Goal: Information Seeking & Learning: Understand process/instructions

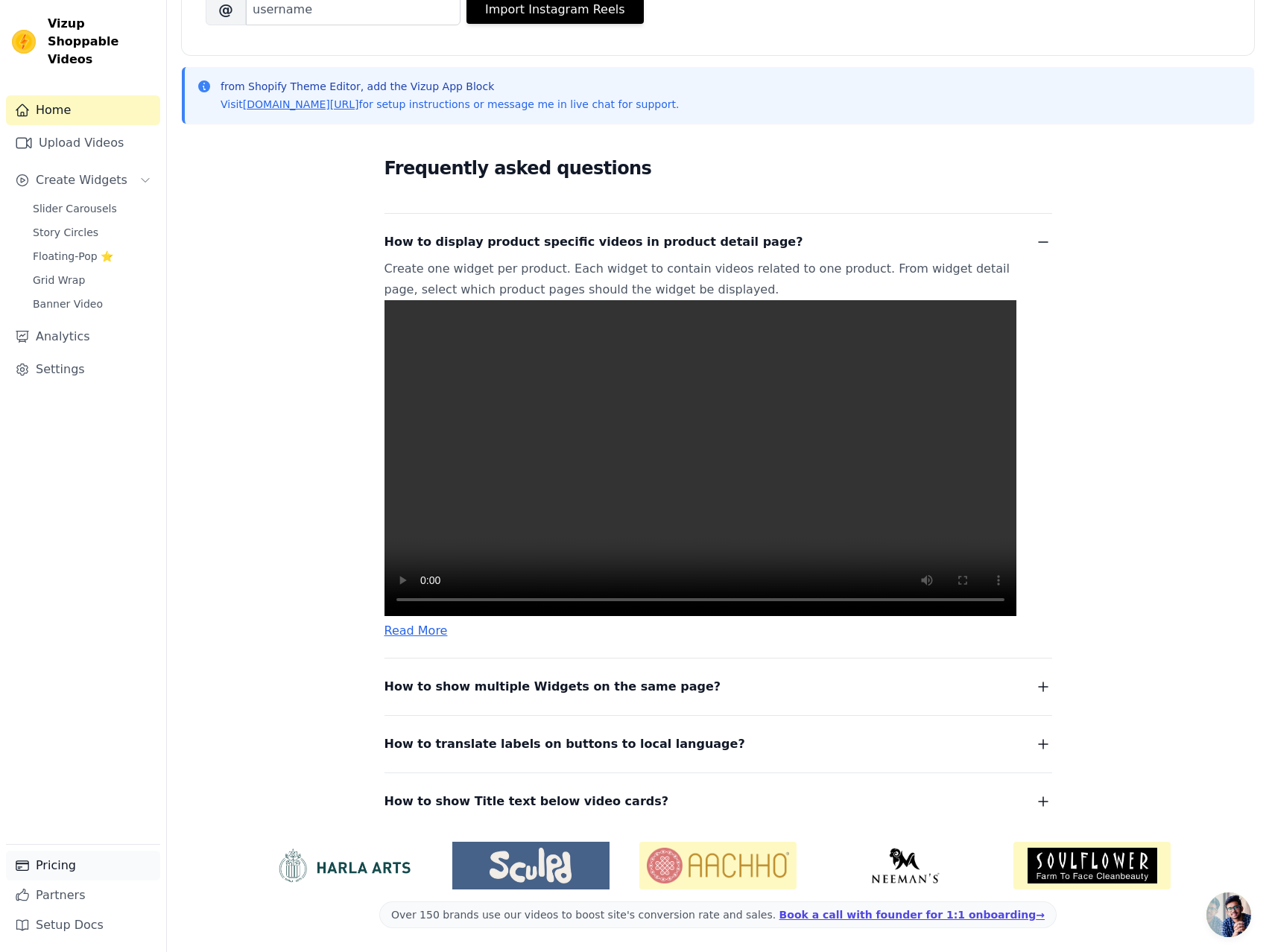
scroll to position [310, 0]
click at [74, 930] on link "Setup Docs" at bounding box center [83, 924] width 154 height 30
click at [79, 134] on link "Upload Videos" at bounding box center [83, 143] width 154 height 30
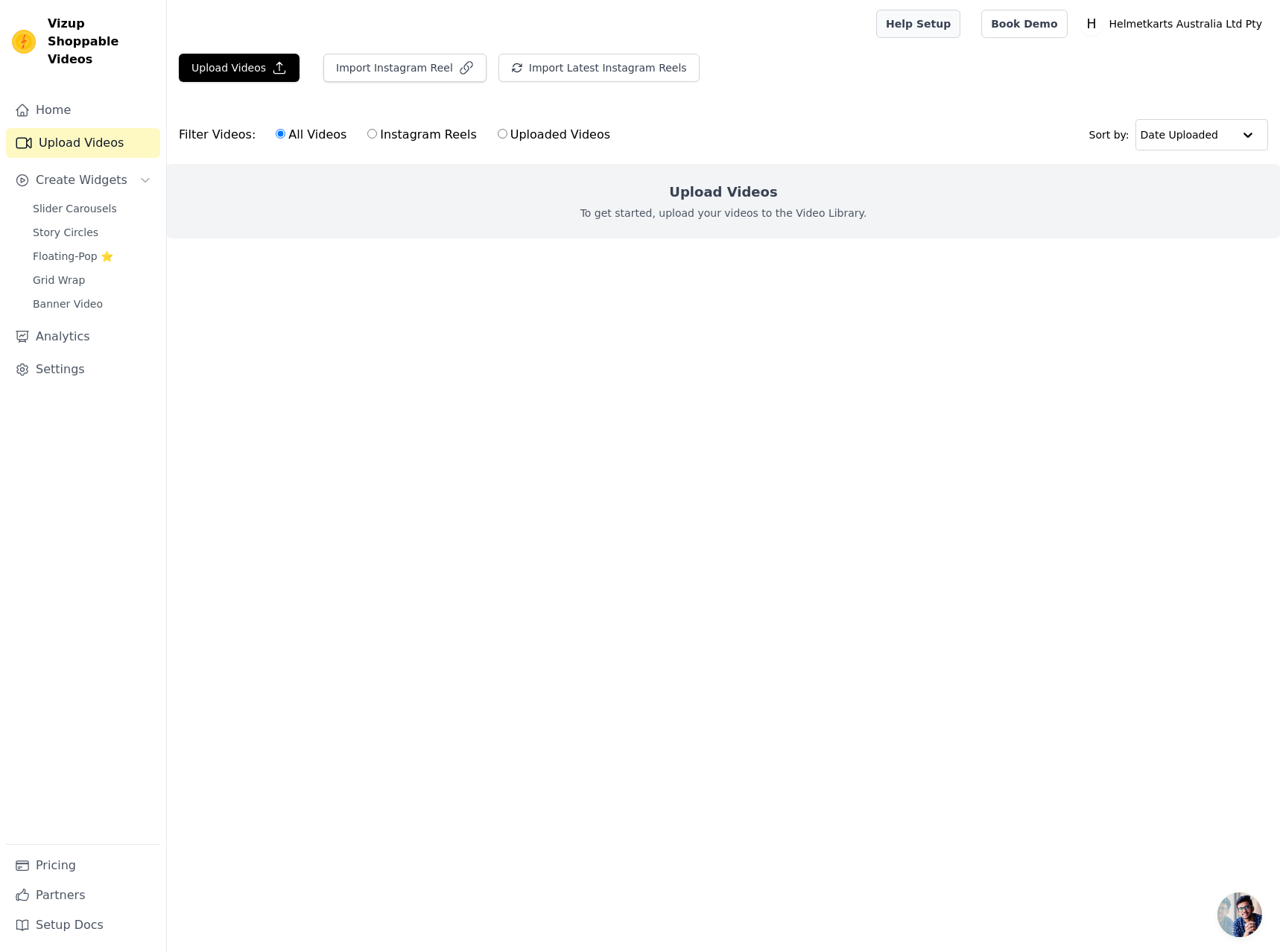
click at [955, 20] on link "Help Setup" at bounding box center [918, 24] width 84 height 29
click at [112, 171] on span "Create Widgets" at bounding box center [82, 180] width 92 height 18
click at [90, 235] on link "Settings" at bounding box center [83, 249] width 154 height 30
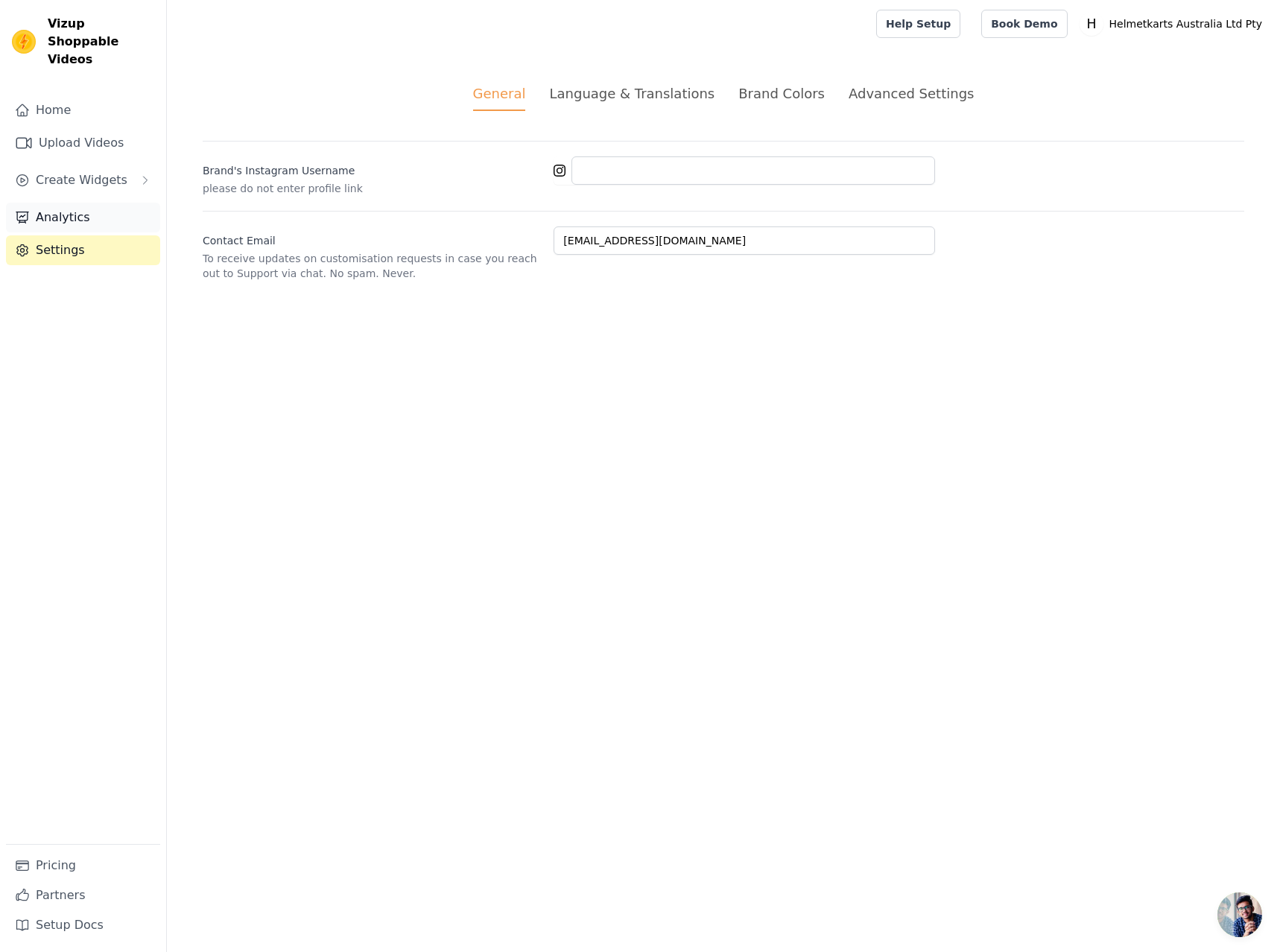
click at [85, 203] on link "Analytics" at bounding box center [83, 217] width 154 height 30
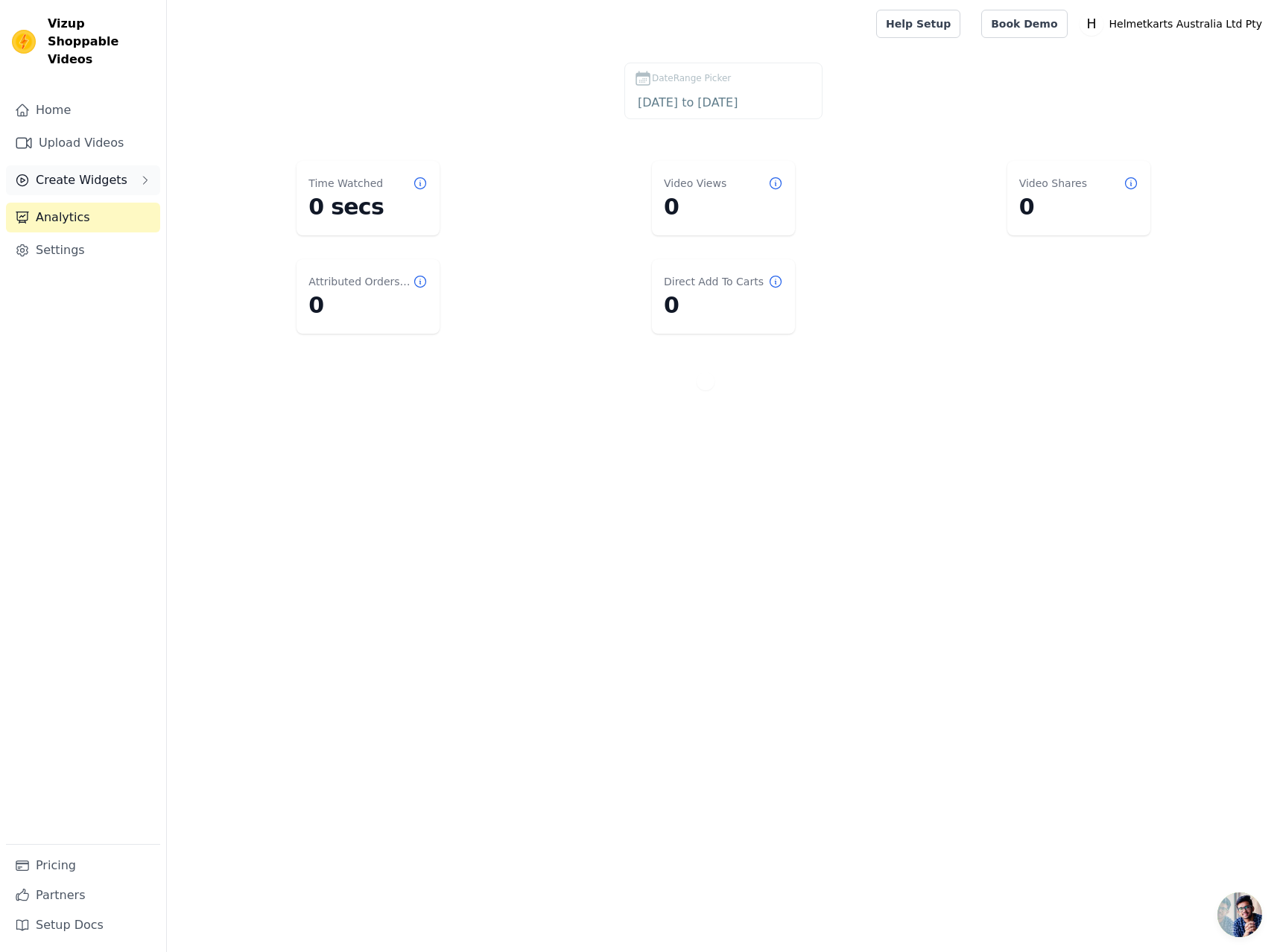
click at [90, 175] on button "Create Widgets" at bounding box center [83, 179] width 154 height 30
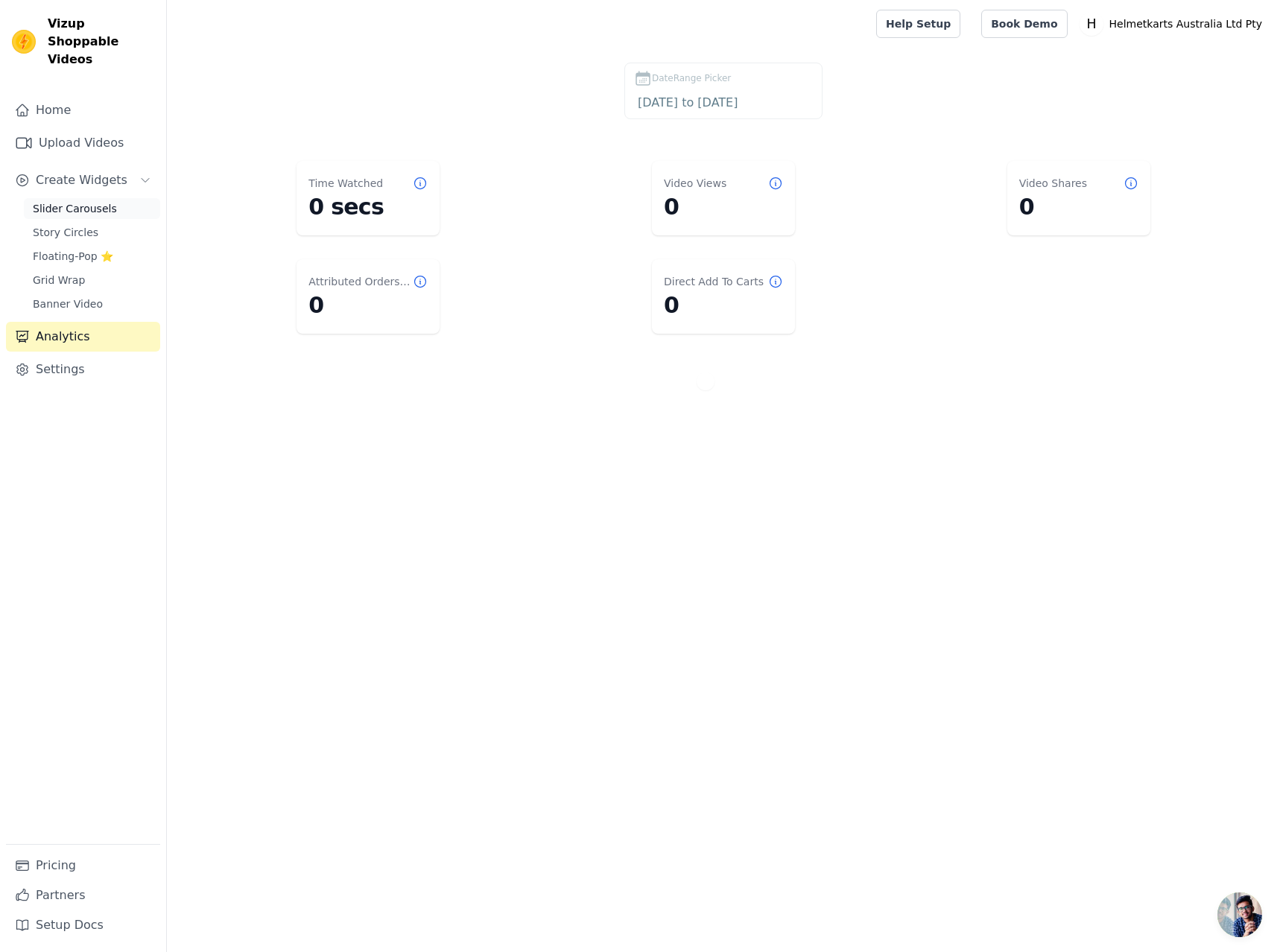
click at [73, 201] on span "Slider Carousels" at bounding box center [75, 208] width 84 height 15
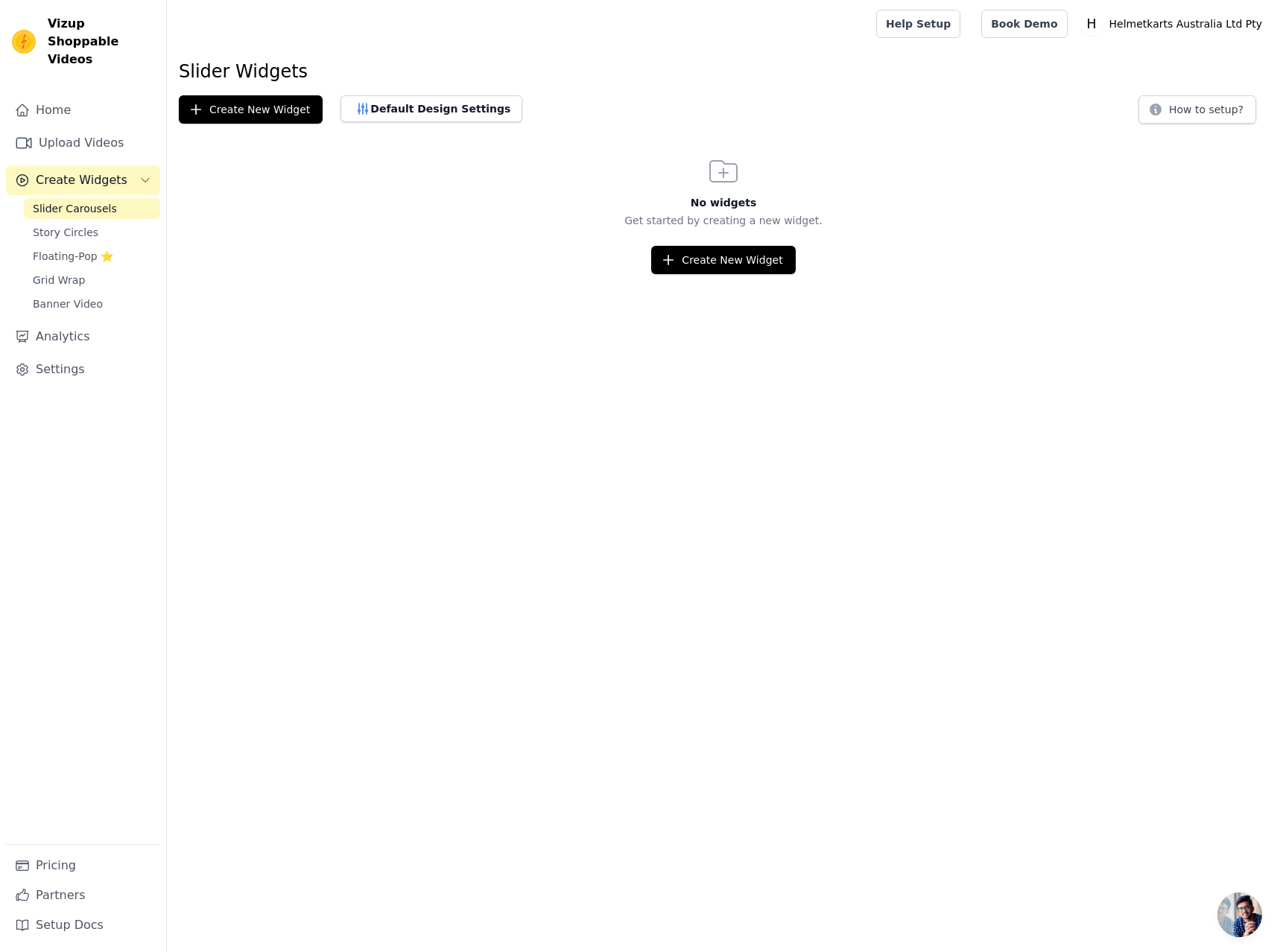
click at [73, 171] on span "Create Widgets" at bounding box center [82, 180] width 92 height 18
click at [85, 141] on div "Home Upload Videos Create Widgets Analytics Settings" at bounding box center [83, 469] width 154 height 748
click at [85, 134] on link "Upload Videos" at bounding box center [83, 143] width 154 height 30
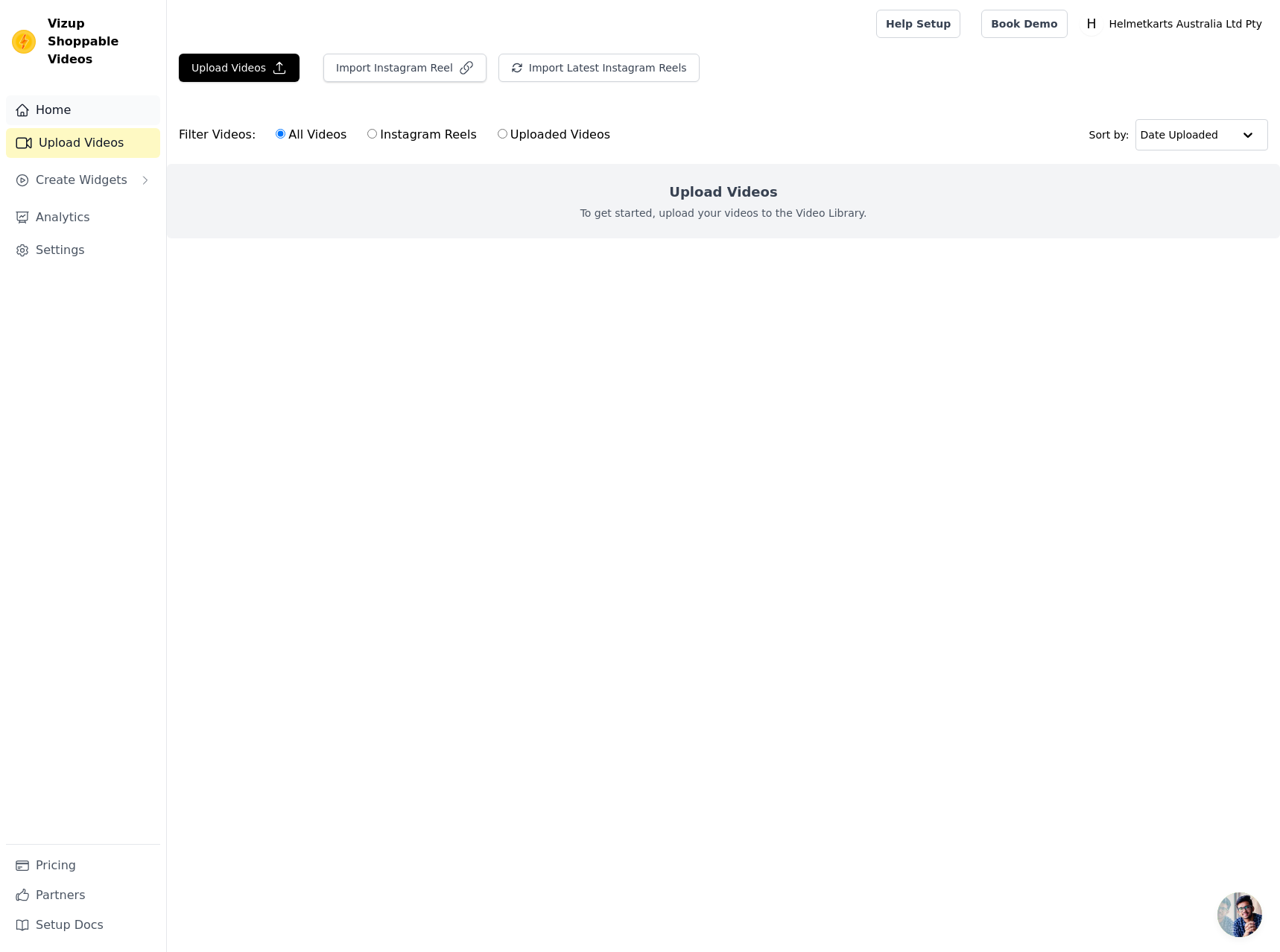
click at [63, 95] on link "Home" at bounding box center [83, 109] width 154 height 30
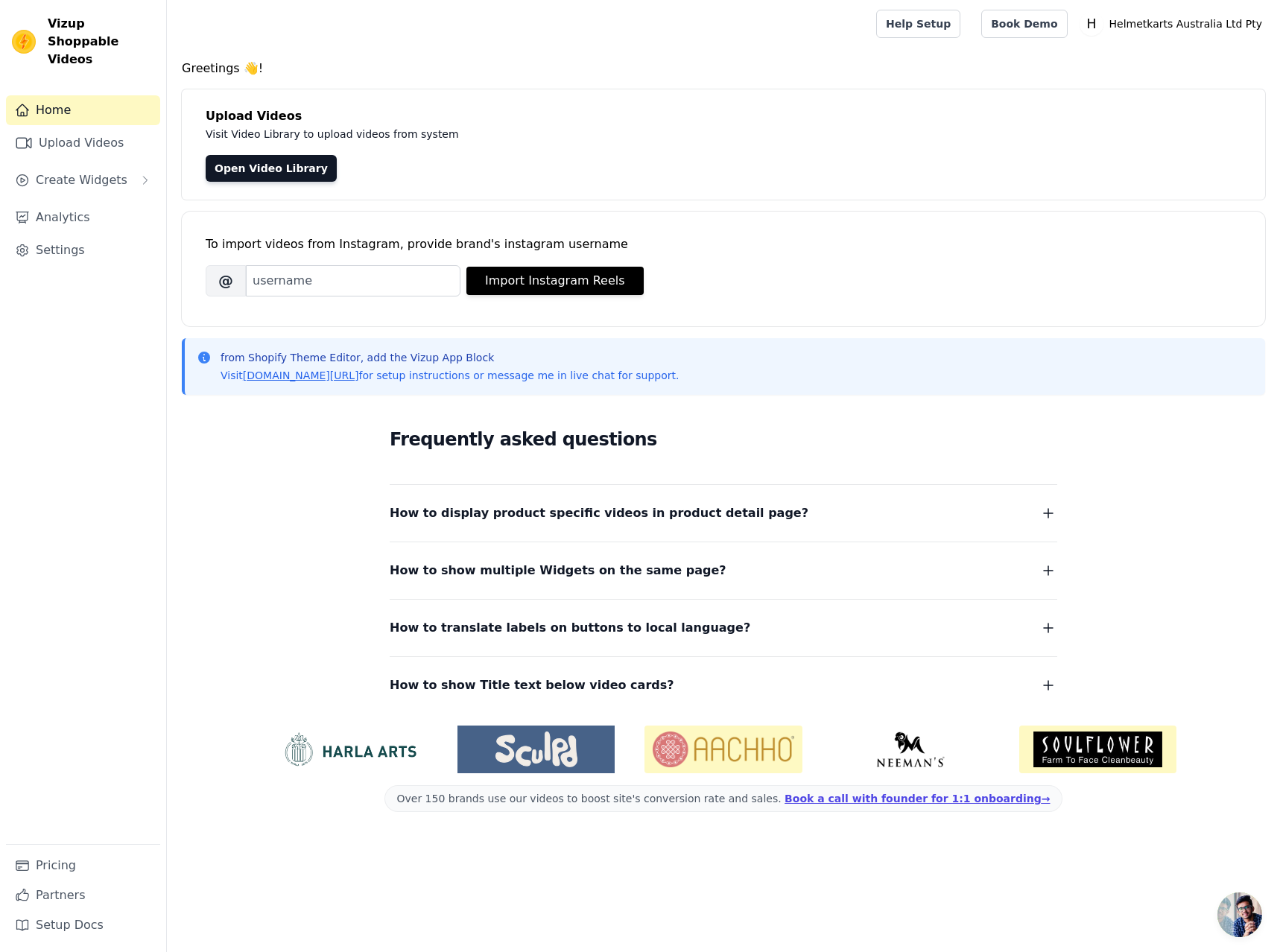
click at [794, 520] on button "How to display product specific videos in product detail page?" at bounding box center [723, 512] width 668 height 21
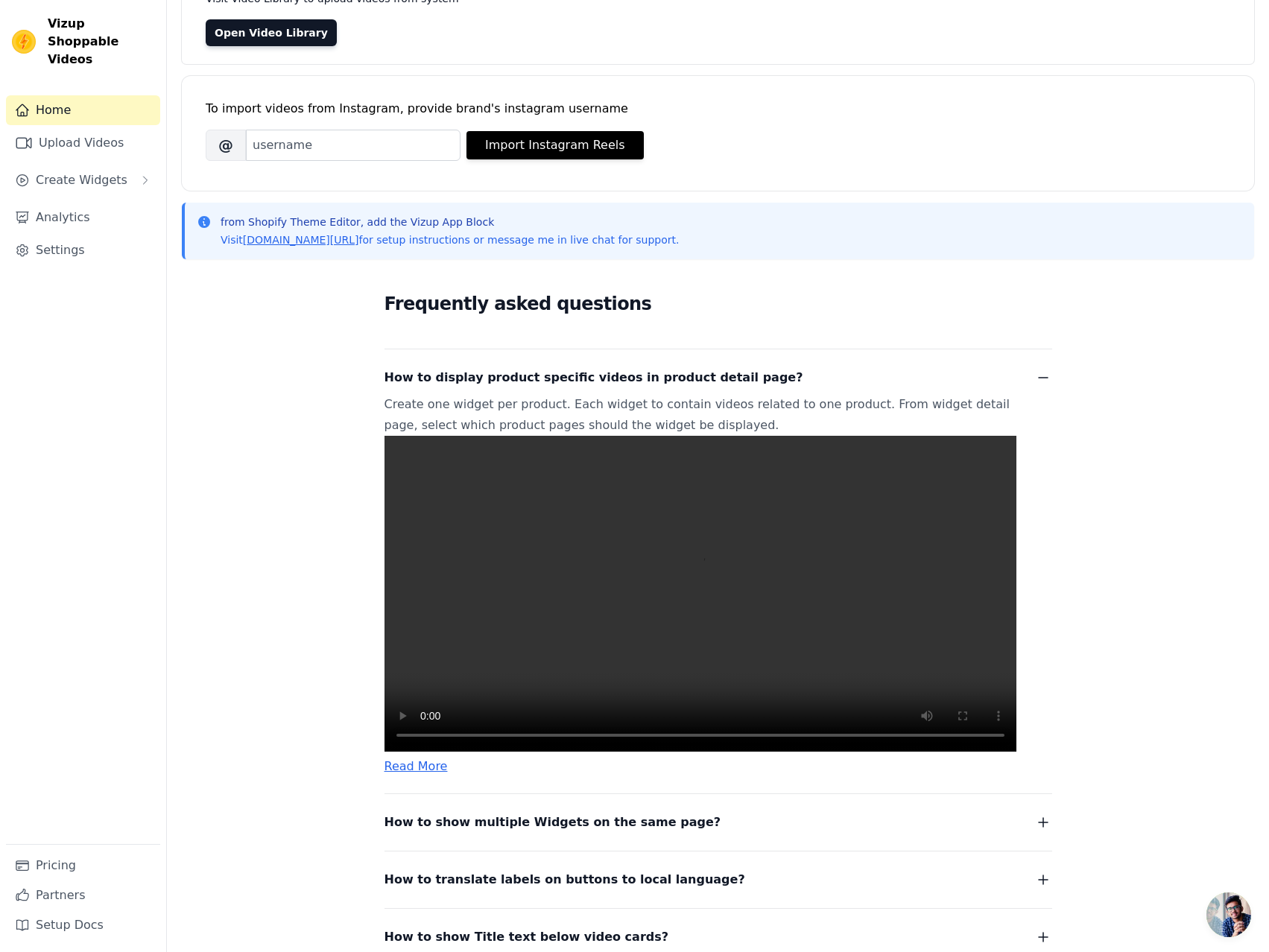
scroll to position [149, 0]
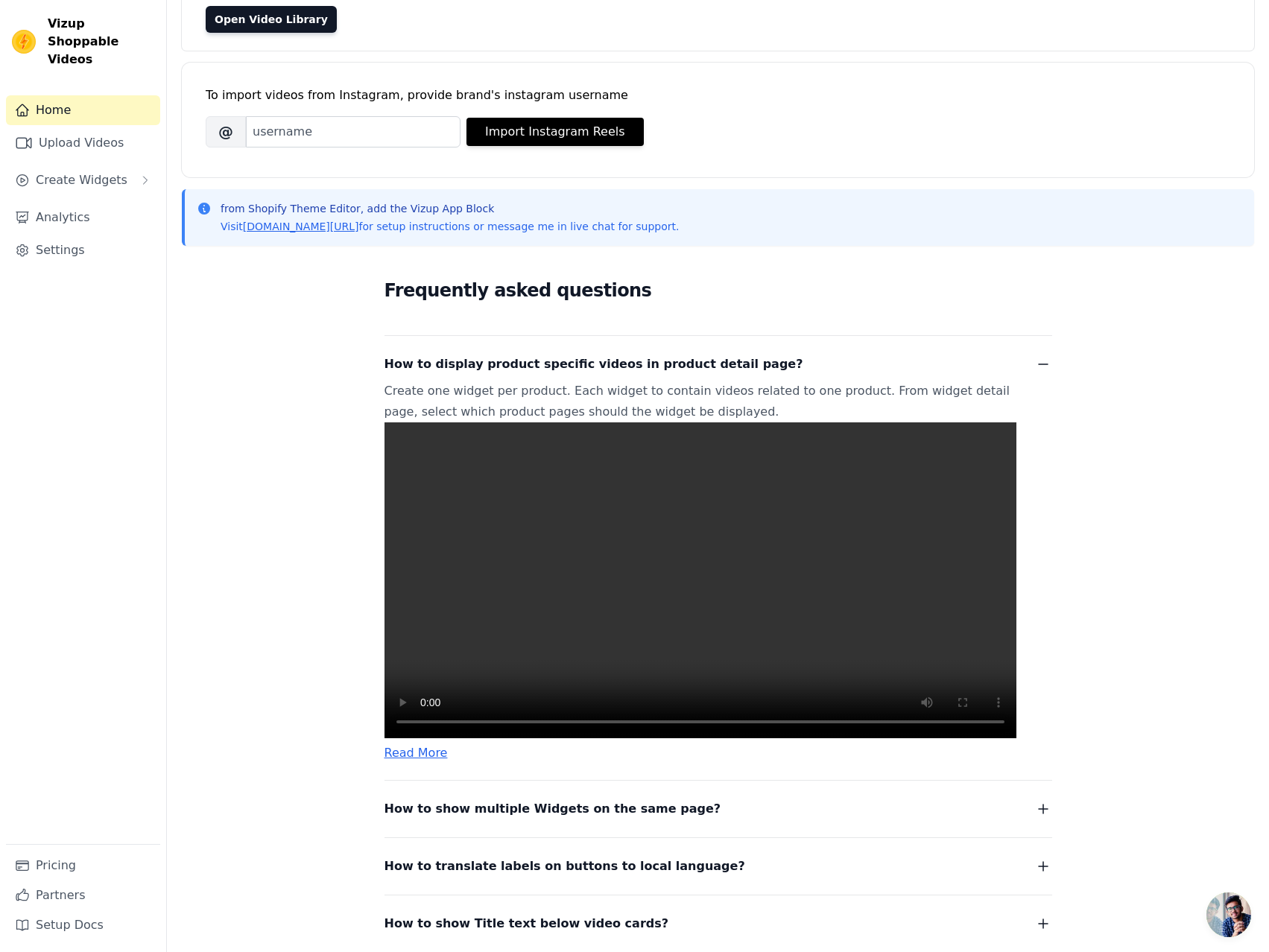
click at [599, 819] on span "How to show multiple Widgets on the same page?" at bounding box center [552, 808] width 337 height 21
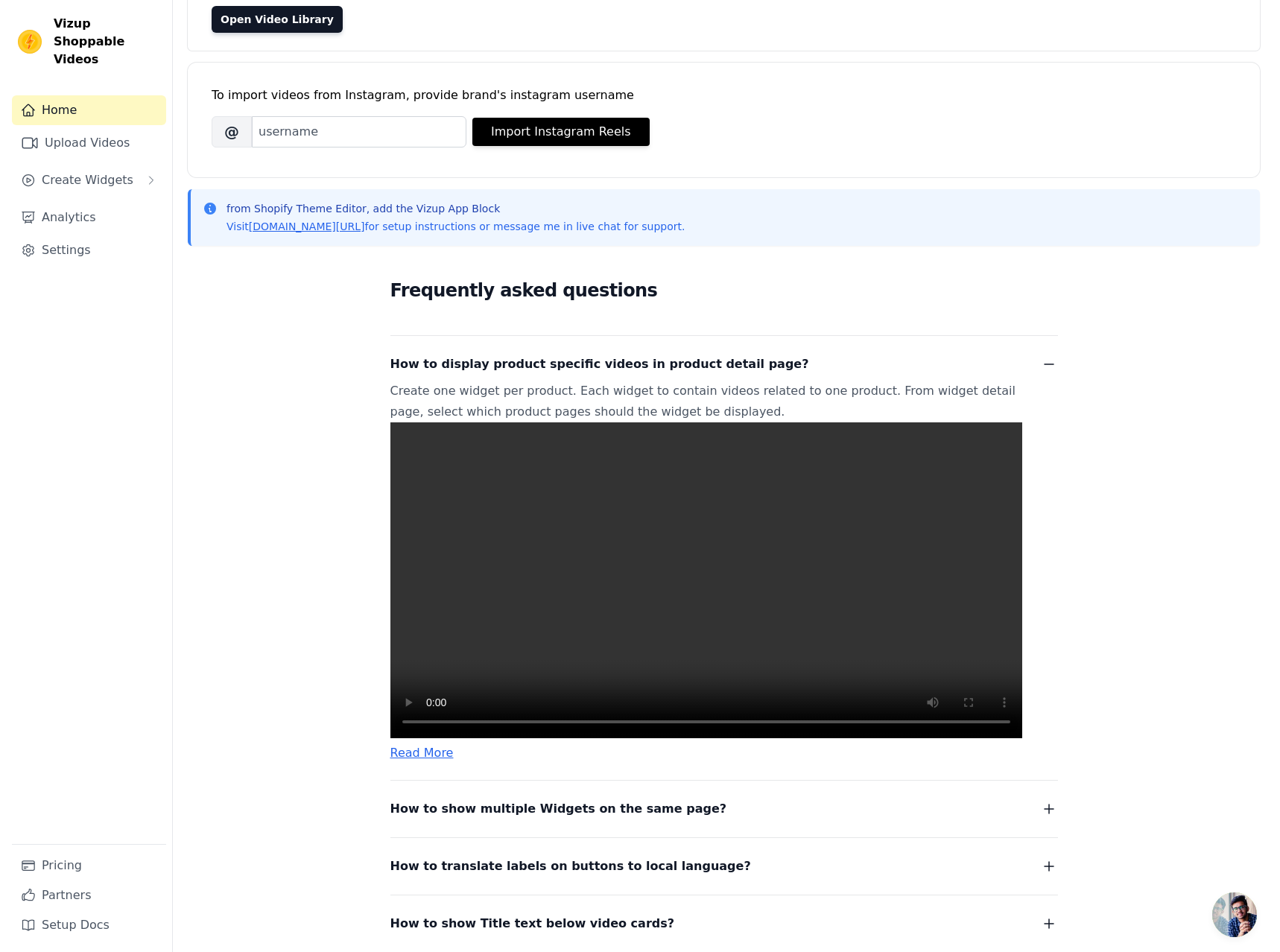
scroll to position [0, 0]
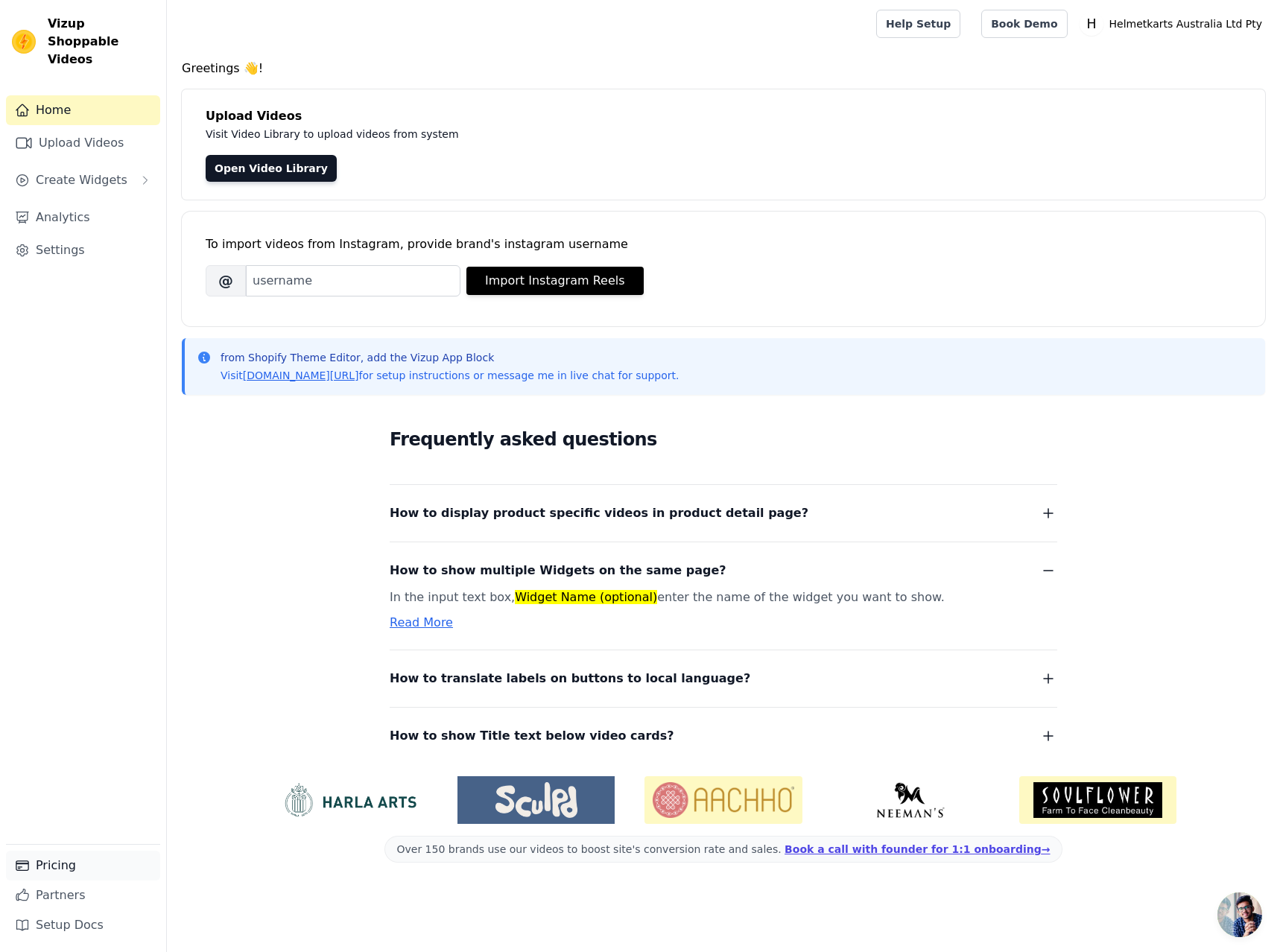
click at [82, 868] on link "Pricing" at bounding box center [83, 865] width 154 height 30
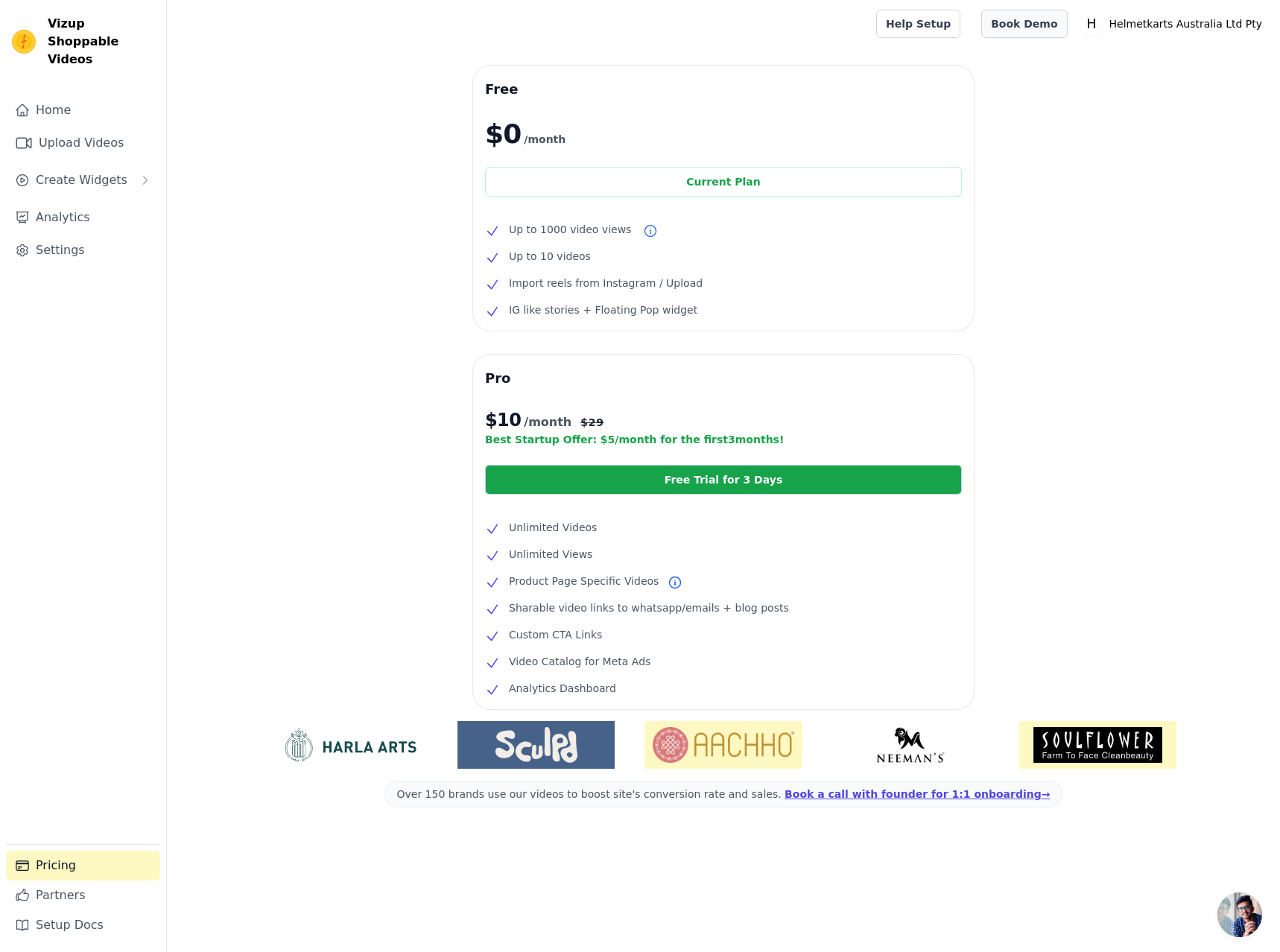
click at [1067, 22] on link "Book Demo" at bounding box center [1023, 24] width 85 height 29
